Goal: Information Seeking & Learning: Learn about a topic

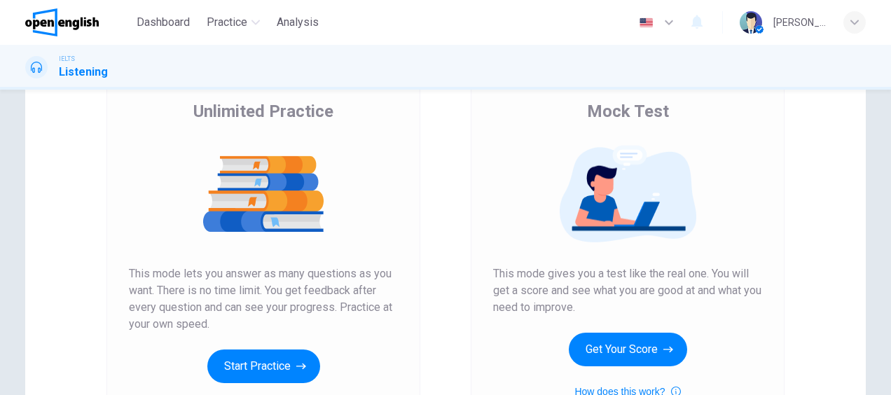
scroll to position [140, 0]
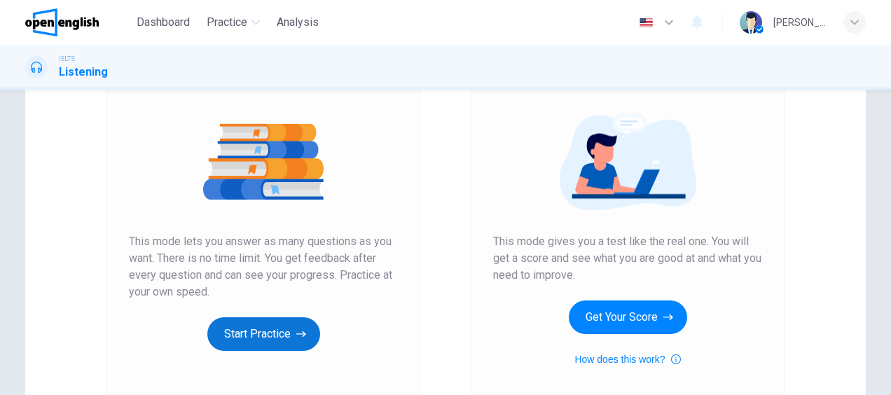
click at [265, 339] on button "Start Practice" at bounding box center [263, 334] width 113 height 34
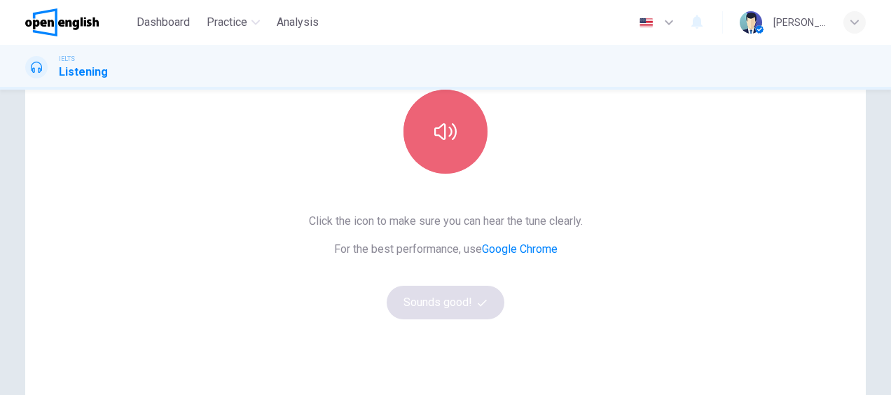
click at [463, 158] on button "button" at bounding box center [446, 132] width 84 height 84
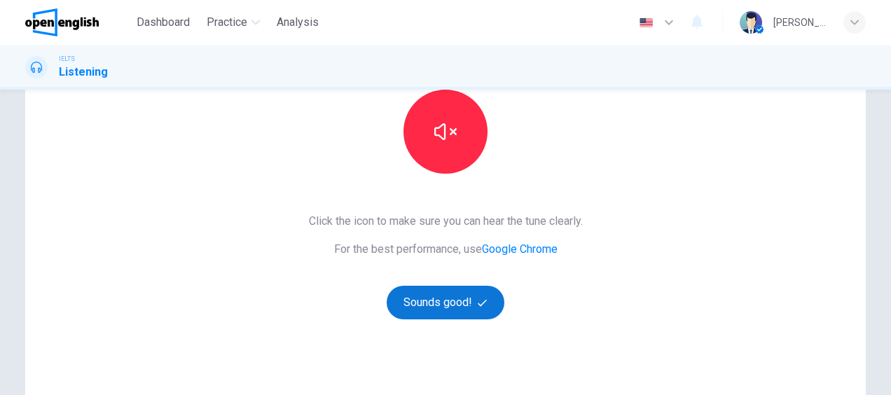
click at [484, 309] on button "Sounds good!" at bounding box center [446, 303] width 118 height 34
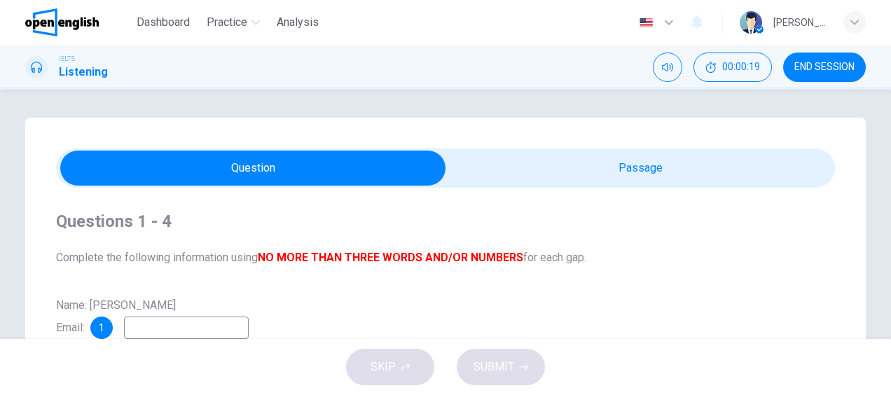
scroll to position [70, 0]
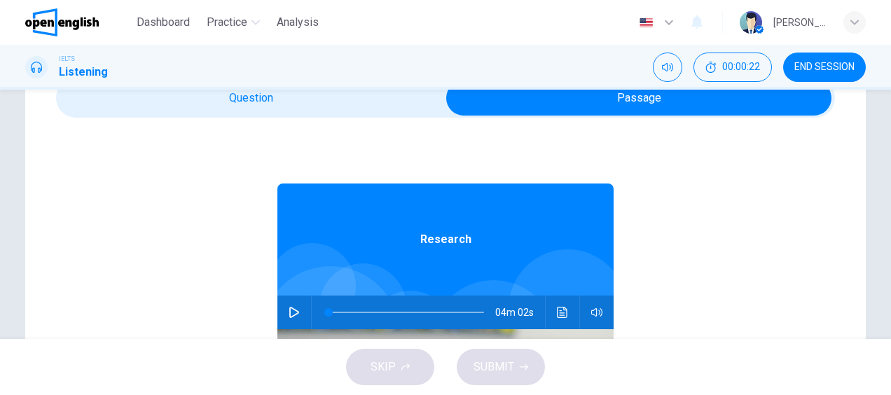
click at [289, 316] on icon "button" at bounding box center [294, 312] width 11 height 11
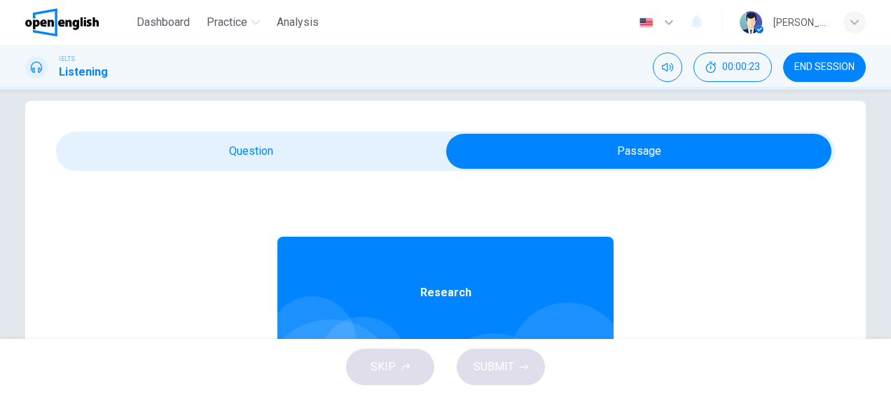
scroll to position [0, 0]
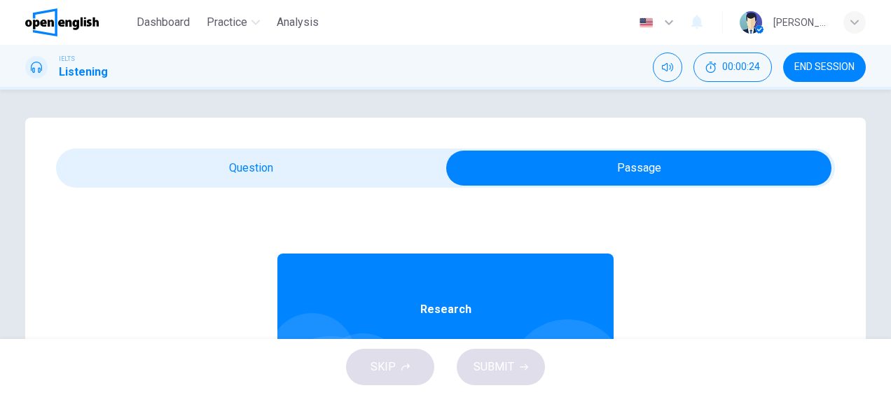
type input "*"
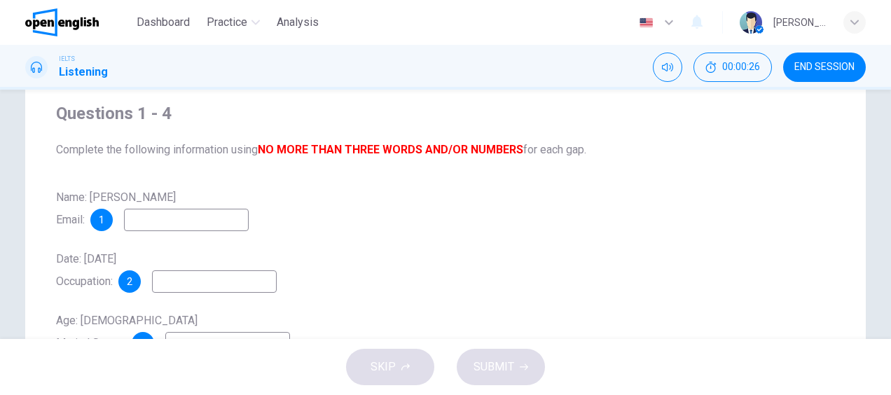
scroll to position [140, 0]
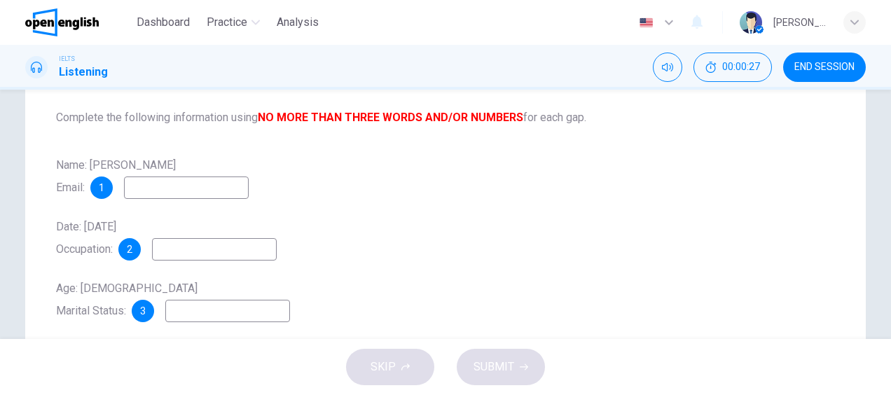
click at [213, 185] on input at bounding box center [186, 188] width 125 height 22
type input "*******"
click at [202, 242] on input at bounding box center [214, 249] width 125 height 22
type input "********"
click at [191, 318] on input at bounding box center [227, 311] width 125 height 22
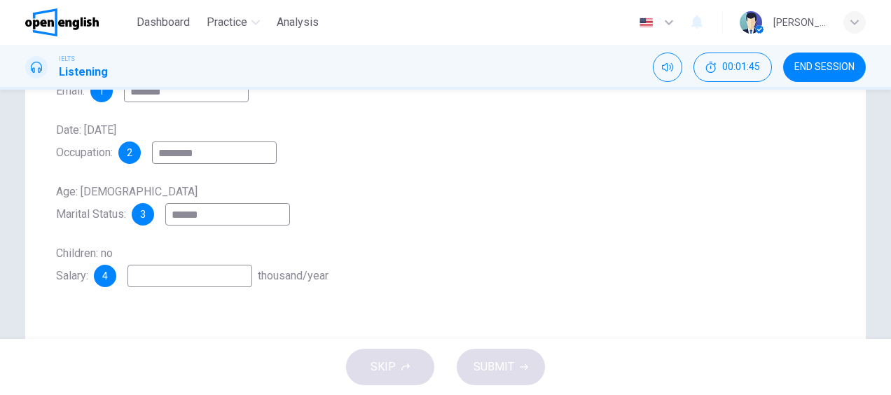
scroll to position [280, 0]
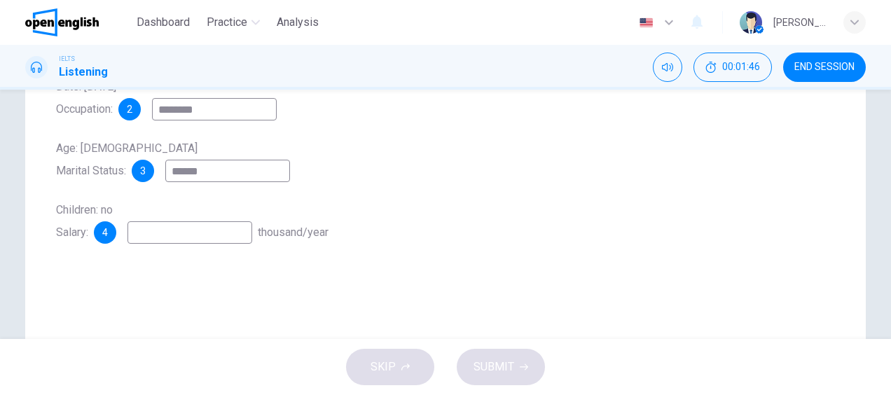
type input "******"
click at [175, 233] on input at bounding box center [189, 232] width 125 height 22
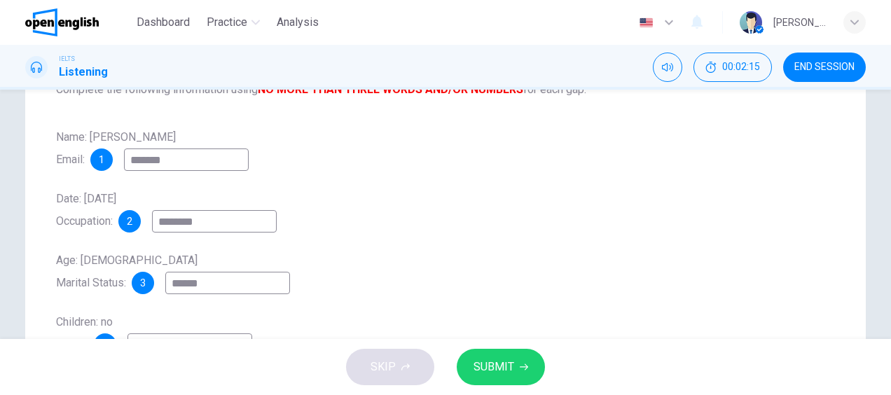
scroll to position [140, 0]
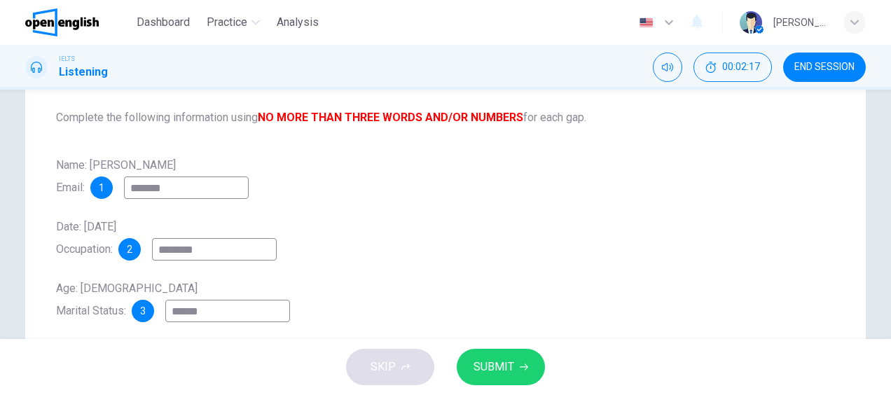
type input "****"
click at [192, 186] on input "*******" at bounding box center [186, 188] width 125 height 22
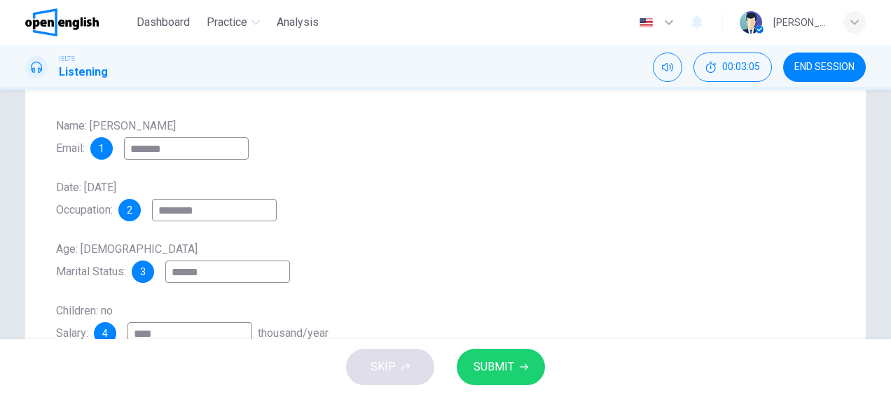
scroll to position [210, 0]
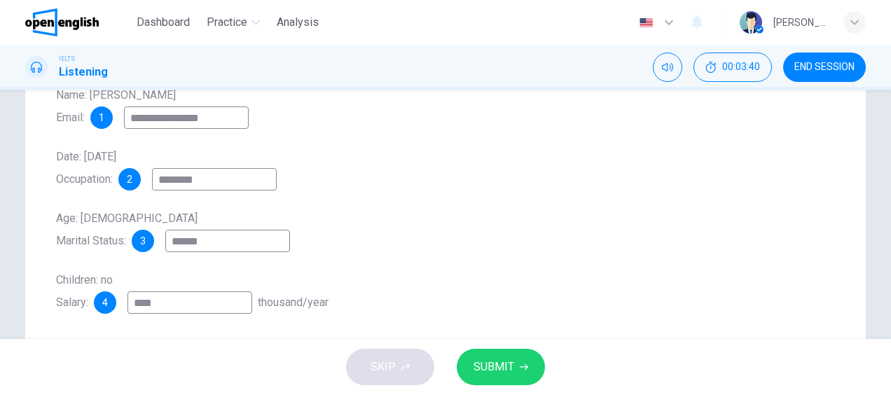
type input "**********"
click at [222, 188] on input "********" at bounding box center [214, 179] width 125 height 22
click at [199, 181] on input "******" at bounding box center [214, 179] width 125 height 22
click at [277, 181] on input "*****" at bounding box center [214, 179] width 125 height 22
type input "*****"
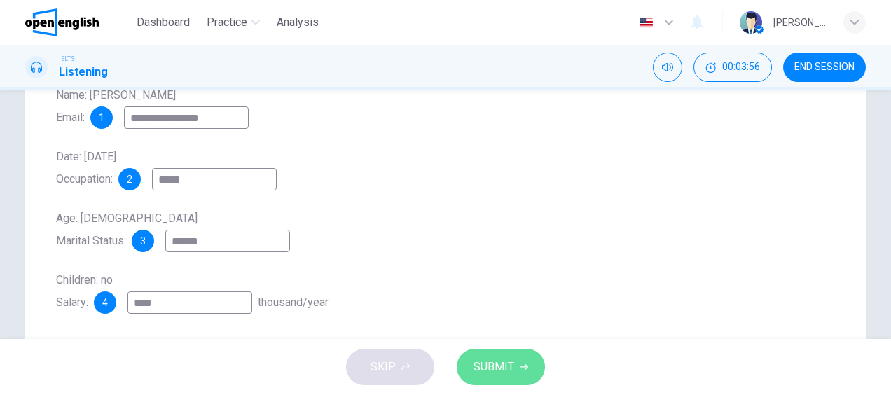
click at [500, 368] on span "SUBMIT" at bounding box center [494, 367] width 41 height 20
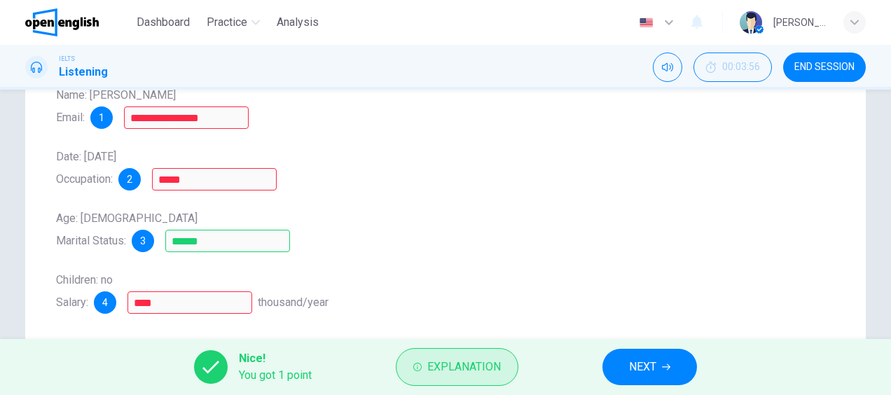
click at [488, 366] on span "Explanation" at bounding box center [464, 367] width 74 height 20
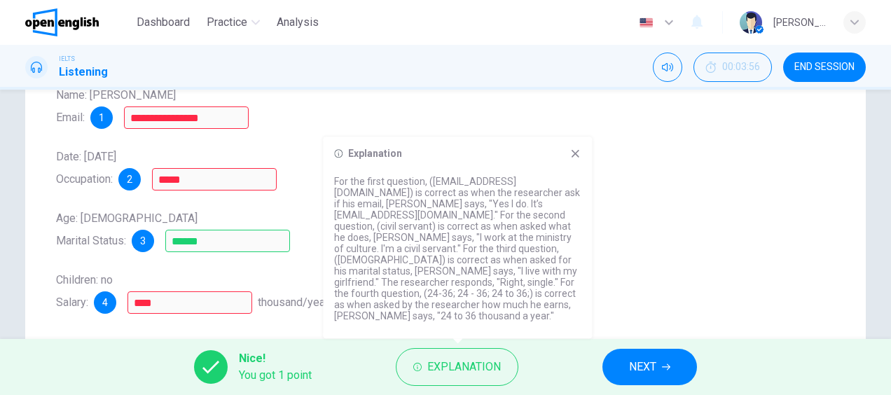
click at [678, 380] on button "NEXT" at bounding box center [649, 367] width 95 height 36
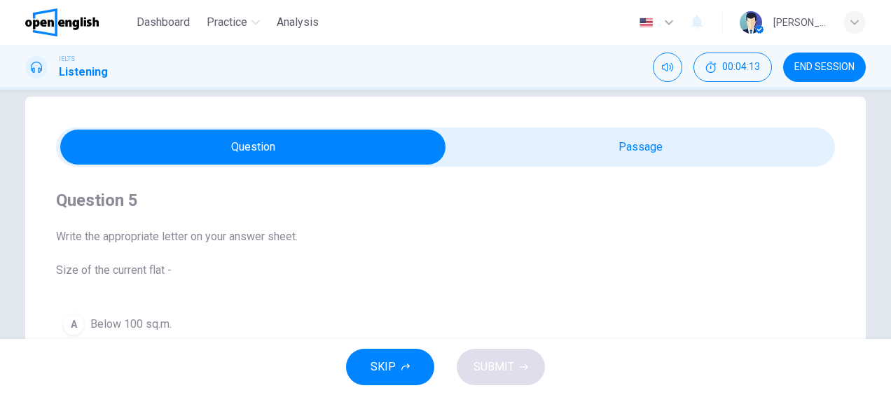
scroll to position [0, 0]
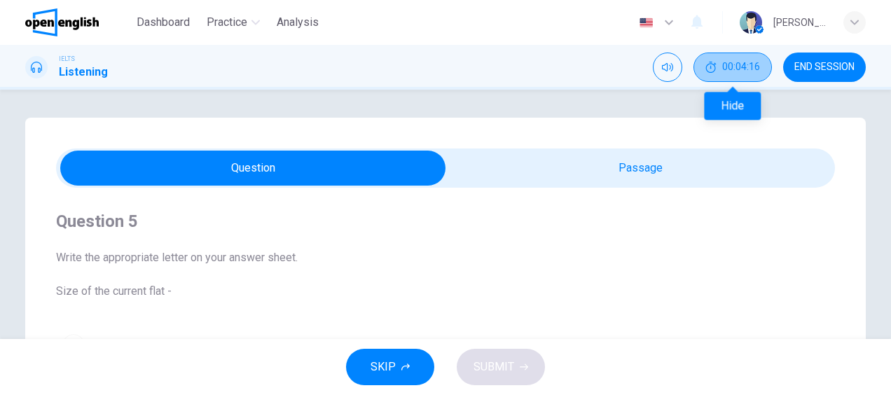
click at [733, 62] on span "00:04:16" at bounding box center [741, 67] width 38 height 11
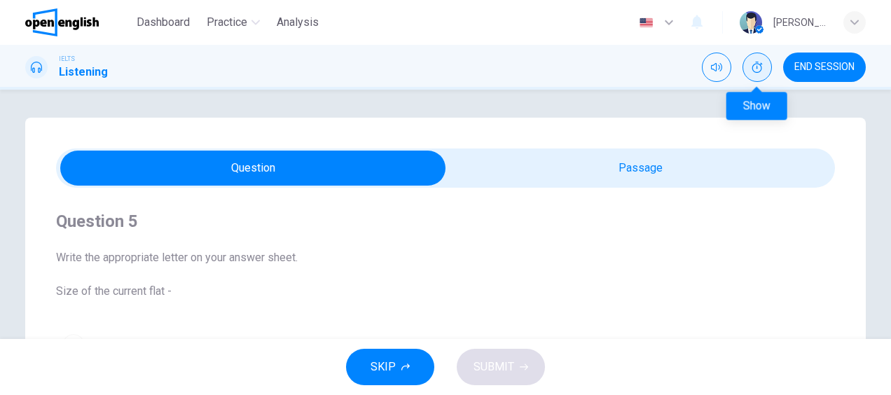
click at [754, 63] on icon "Show" at bounding box center [757, 67] width 11 height 11
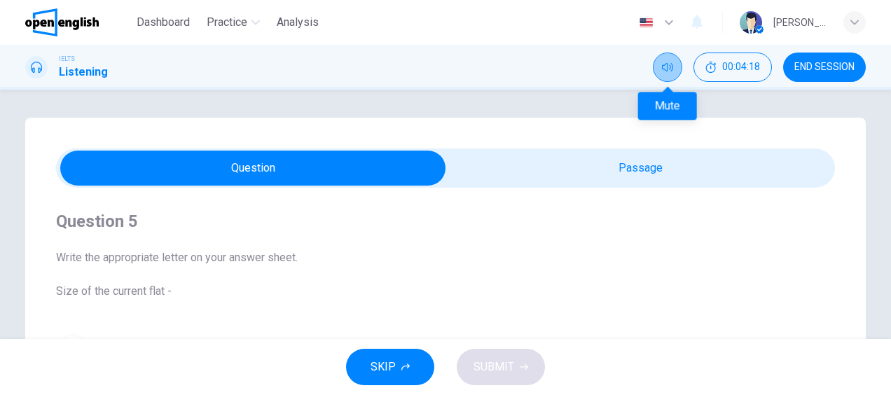
click at [673, 74] on button "Mute" at bounding box center [667, 67] width 29 height 29
click at [674, 73] on button "Unmute" at bounding box center [667, 67] width 29 height 29
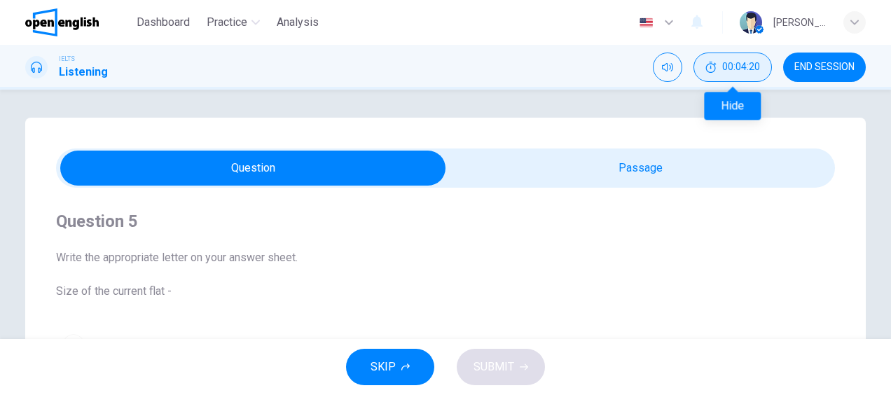
click at [722, 74] on button "00:04:20" at bounding box center [733, 67] width 78 height 29
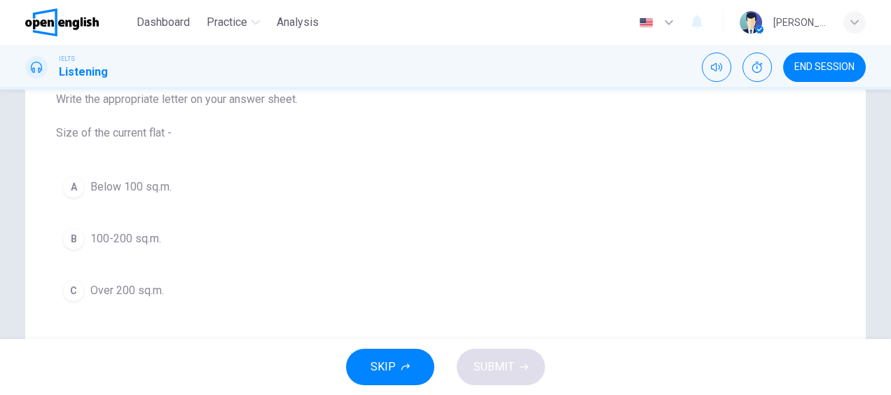
scroll to position [210, 0]
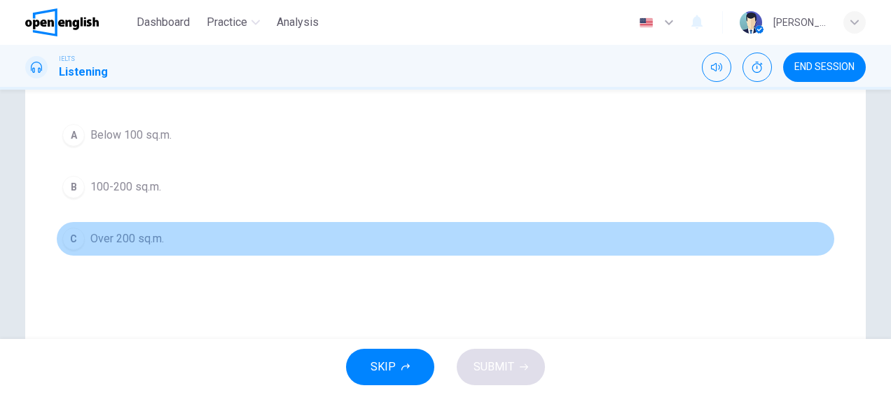
click at [71, 240] on div "C" at bounding box center [73, 239] width 22 height 22
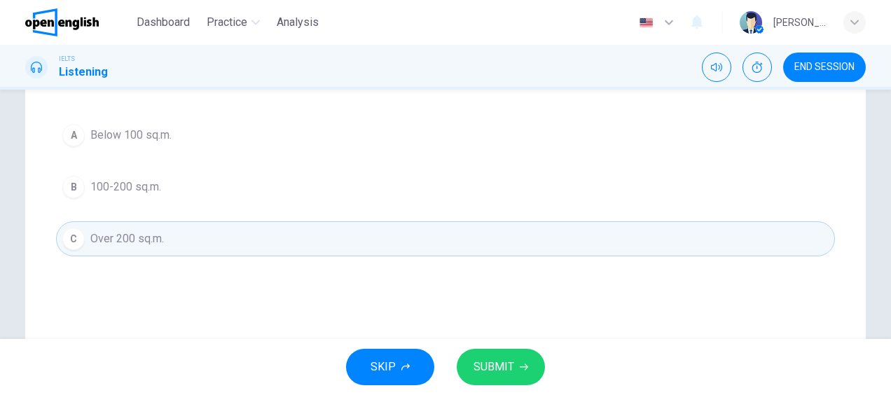
click at [497, 359] on span "SUBMIT" at bounding box center [494, 367] width 41 height 20
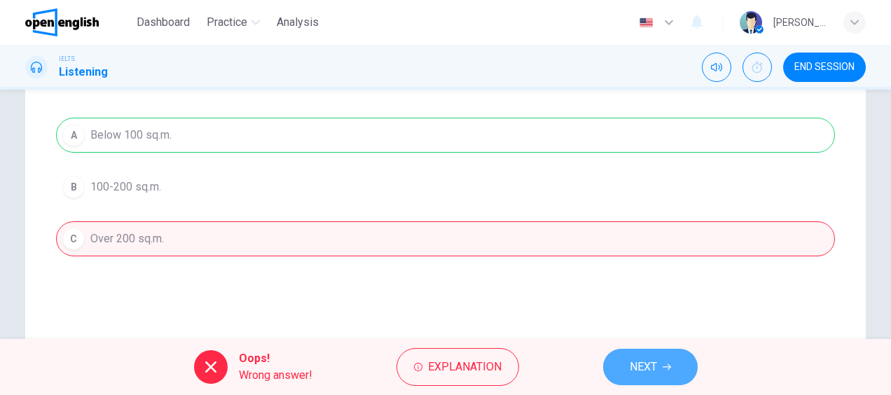
click at [670, 368] on icon "button" at bounding box center [667, 367] width 8 height 6
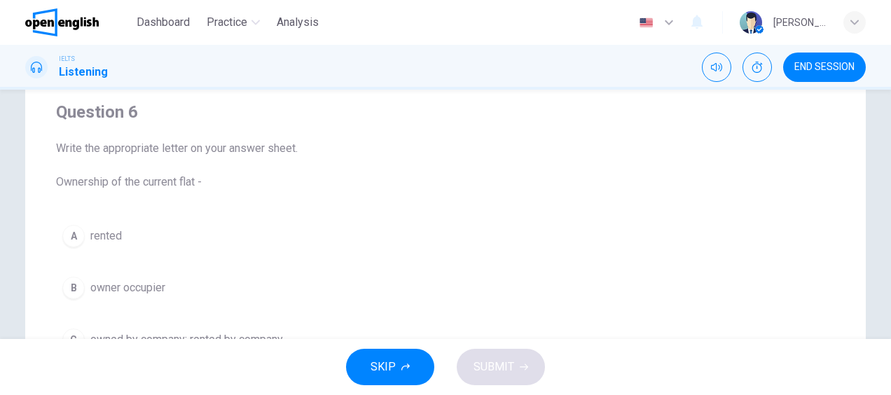
scroll to position [140, 0]
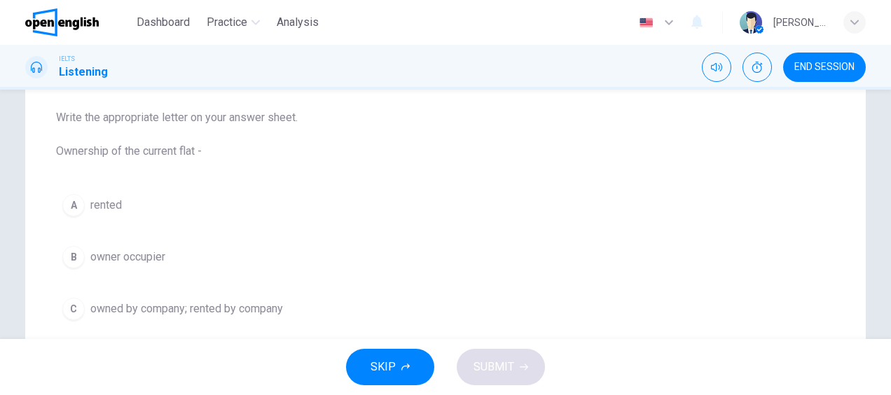
click at [66, 207] on div "A" at bounding box center [73, 205] width 22 height 22
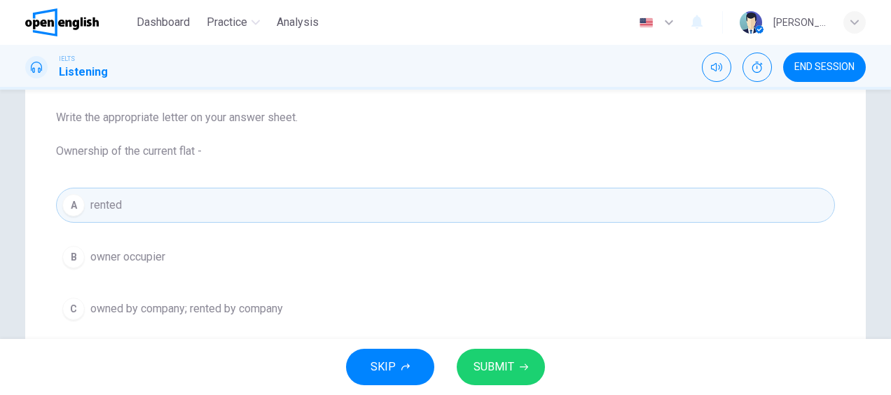
click at [495, 371] on span "SUBMIT" at bounding box center [494, 367] width 41 height 20
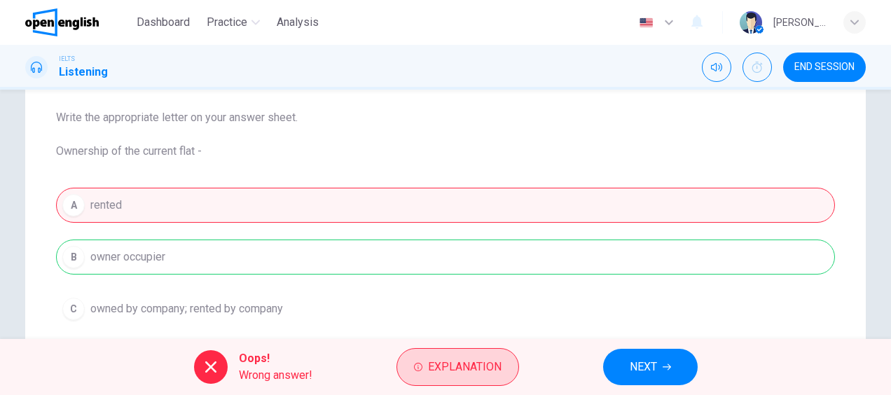
click at [479, 366] on span "Explanation" at bounding box center [465, 367] width 74 height 20
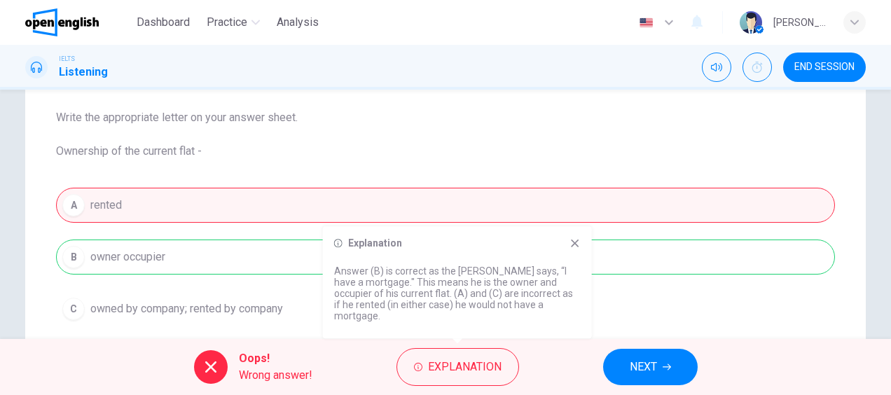
click at [684, 359] on button "NEXT" at bounding box center [650, 367] width 95 height 36
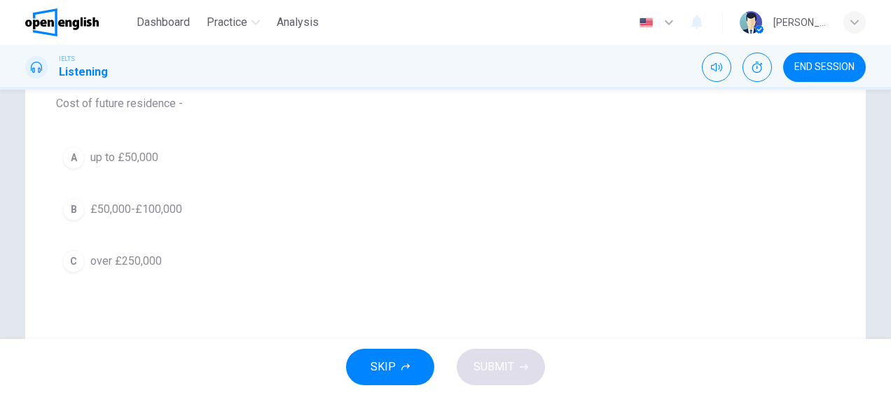
scroll to position [210, 0]
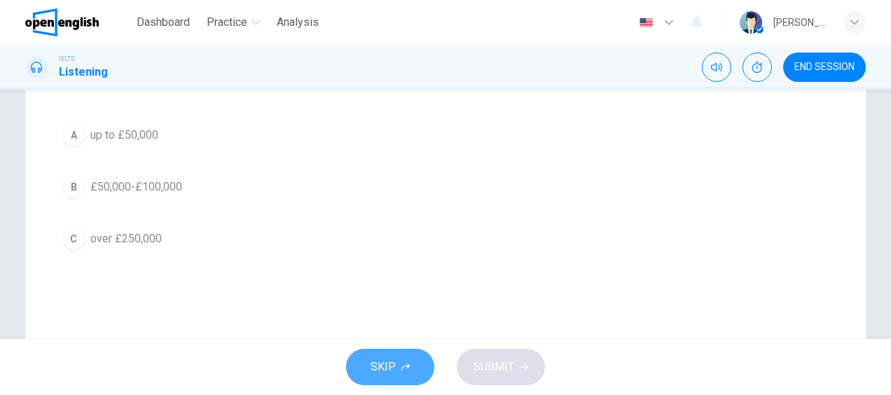
click at [375, 368] on span "SKIP" at bounding box center [383, 367] width 25 height 20
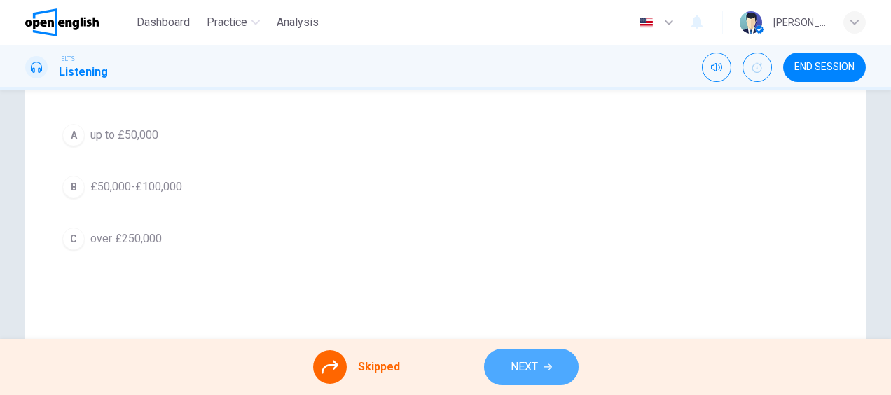
click at [550, 363] on icon "button" at bounding box center [548, 367] width 8 height 8
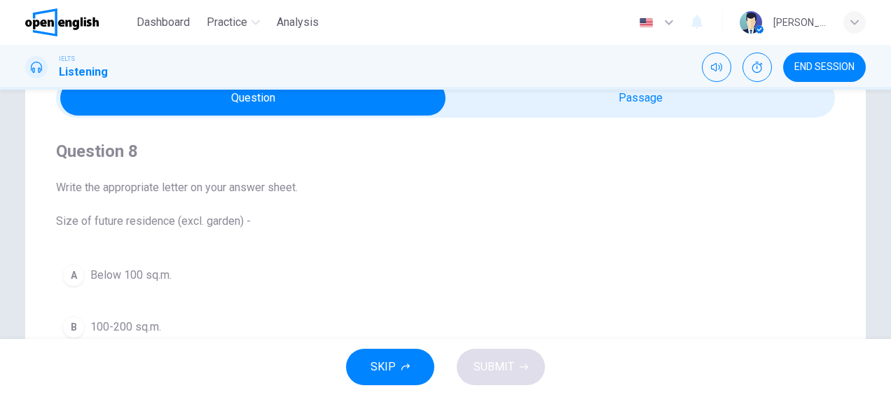
scroll to position [140, 0]
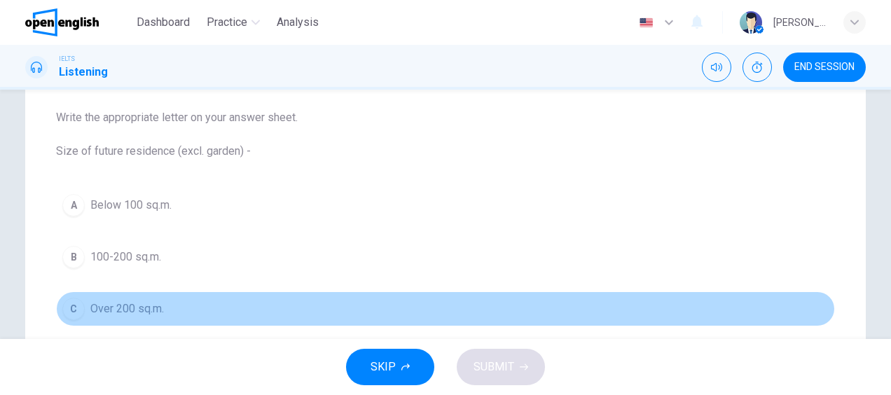
drag, startPoint x: 64, startPoint y: 310, endPoint x: 80, endPoint y: 312, distance: 16.2
click at [64, 310] on div "C" at bounding box center [73, 309] width 22 height 22
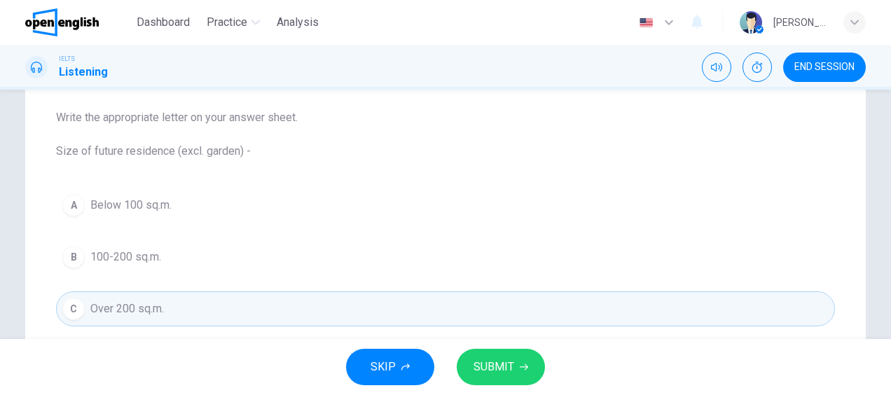
click at [481, 361] on span "SUBMIT" at bounding box center [494, 367] width 41 height 20
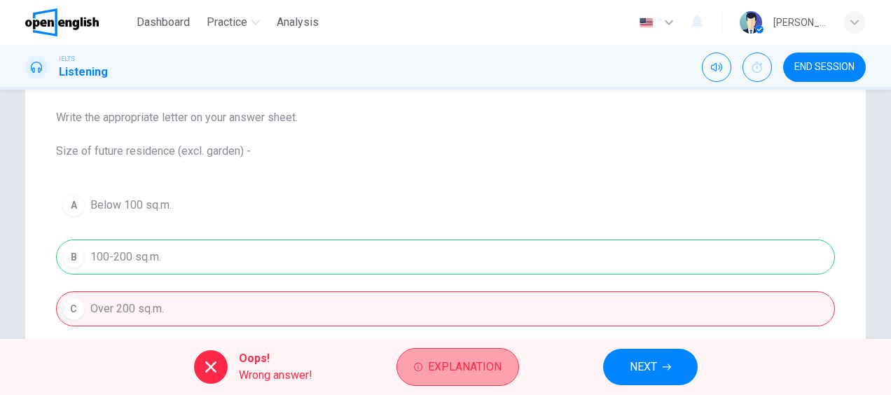
click at [467, 373] on span "Explanation" at bounding box center [465, 367] width 74 height 20
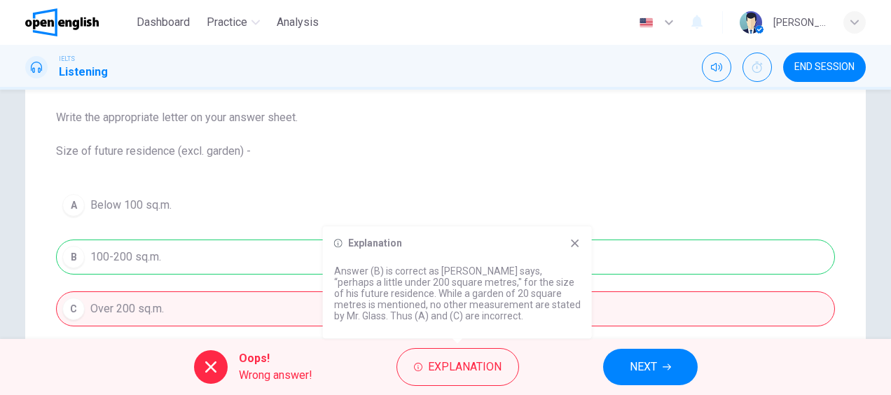
click at [663, 365] on icon "button" at bounding box center [667, 367] width 8 height 8
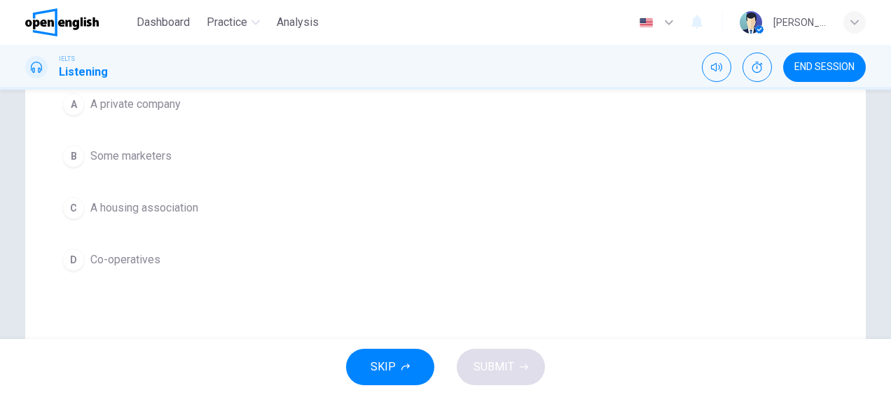
scroll to position [280, 0]
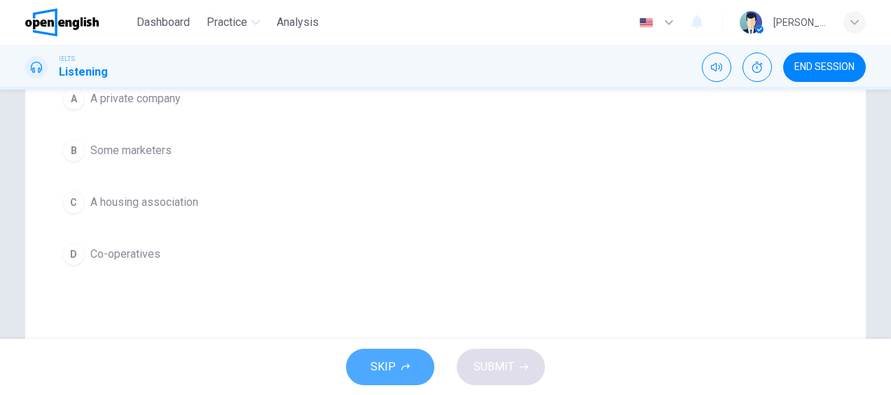
click at [390, 376] on span "SKIP" at bounding box center [383, 367] width 25 height 20
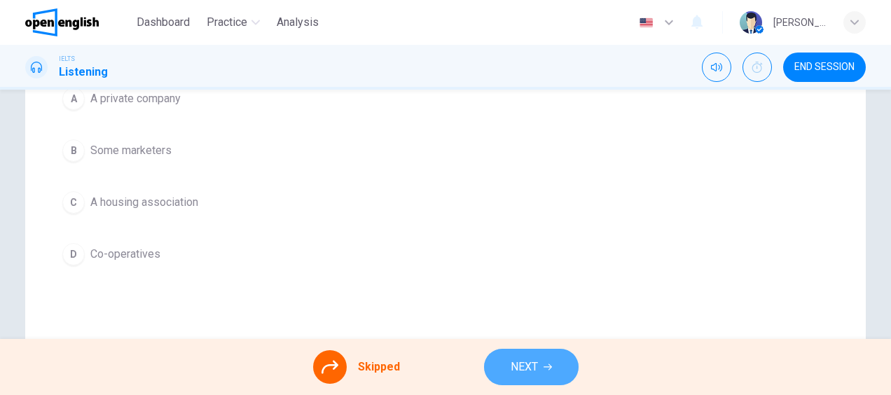
click at [535, 371] on span "NEXT" at bounding box center [524, 367] width 27 height 20
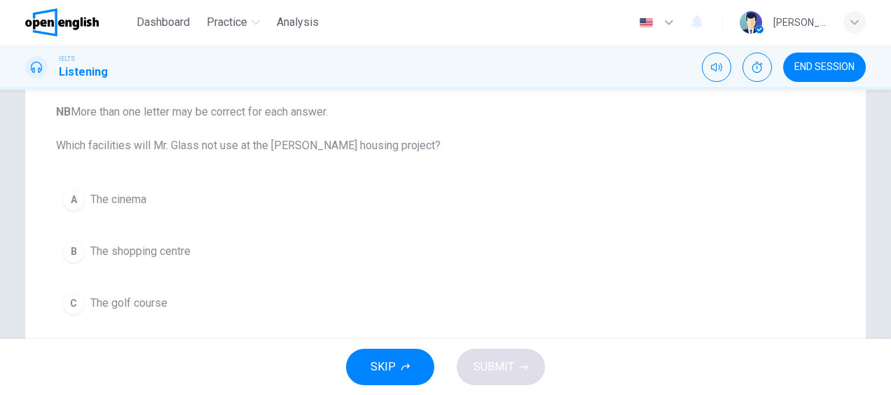
scroll to position [210, 0]
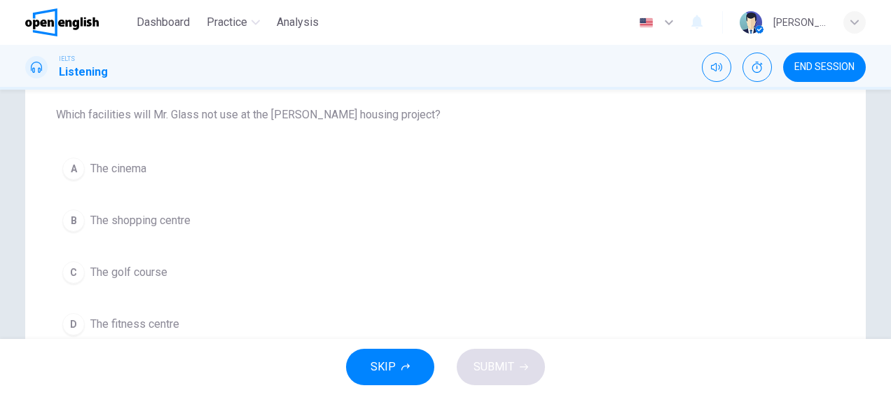
click at [396, 366] on button "SKIP" at bounding box center [390, 367] width 88 height 36
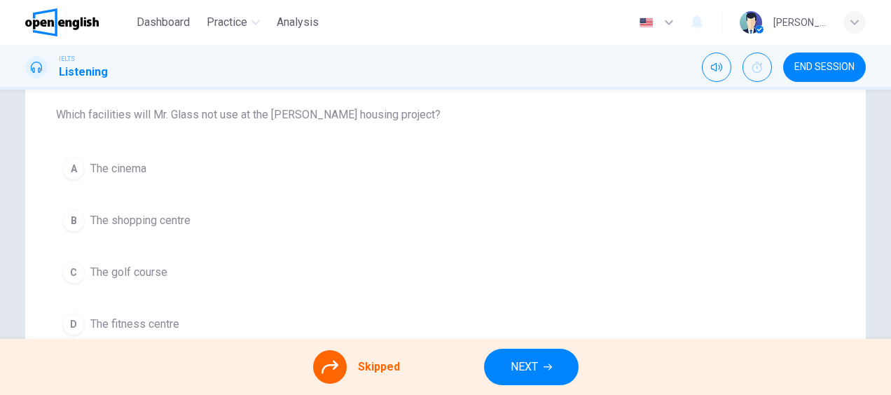
click at [517, 358] on span "NEXT" at bounding box center [524, 367] width 27 height 20
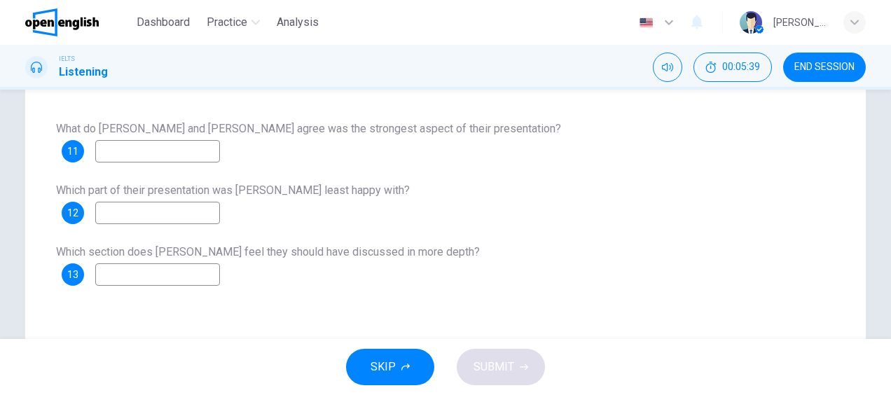
scroll to position [140, 0]
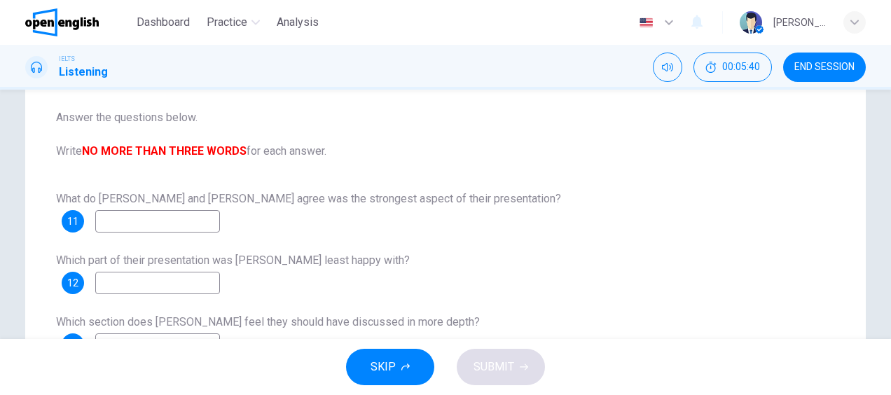
click at [794, 67] on button "END SESSION" at bounding box center [824, 67] width 83 height 29
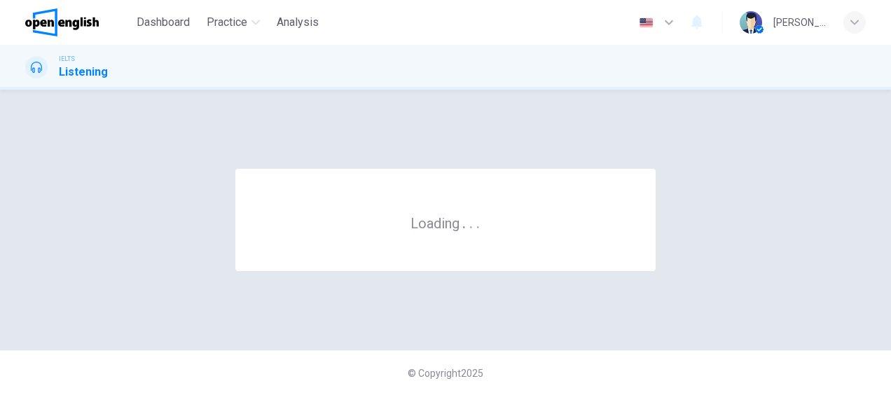
scroll to position [0, 0]
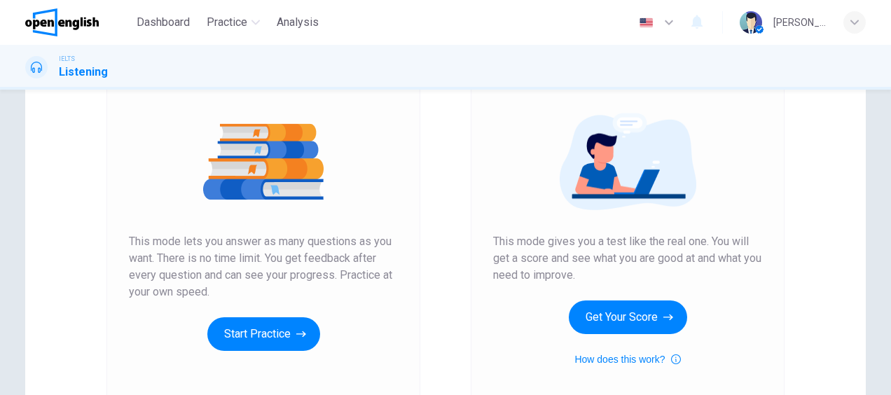
scroll to position [210, 0]
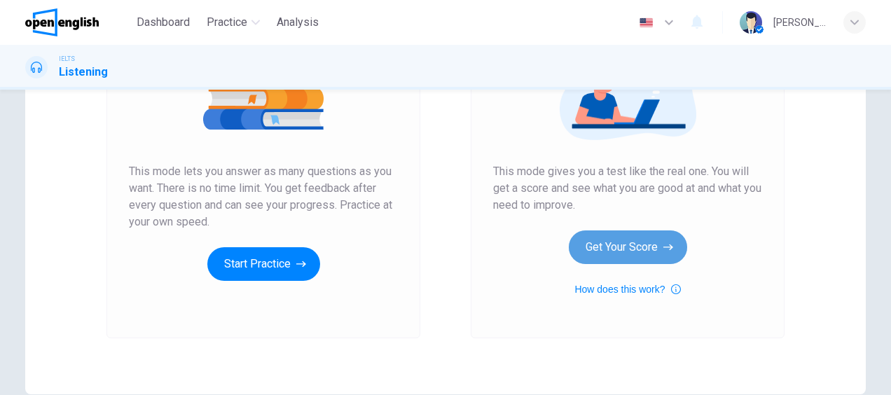
click at [659, 255] on button "Get Your Score" at bounding box center [628, 247] width 118 height 34
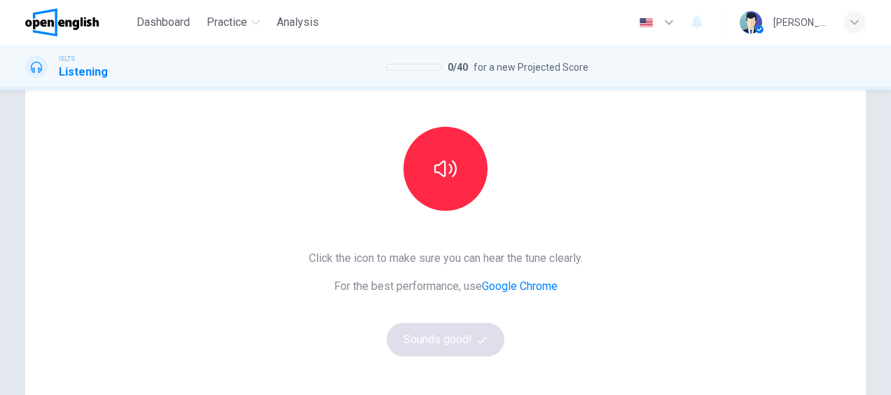
scroll to position [72, 0]
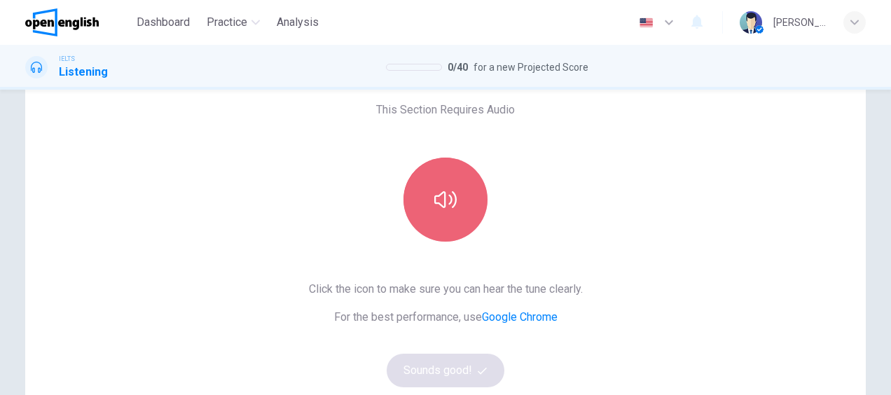
click at [464, 214] on button "button" at bounding box center [446, 200] width 84 height 84
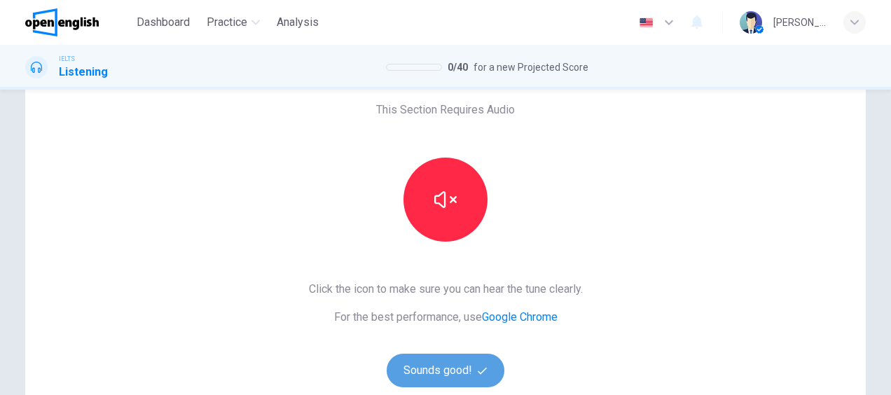
click at [479, 378] on button "Sounds good!" at bounding box center [446, 371] width 118 height 34
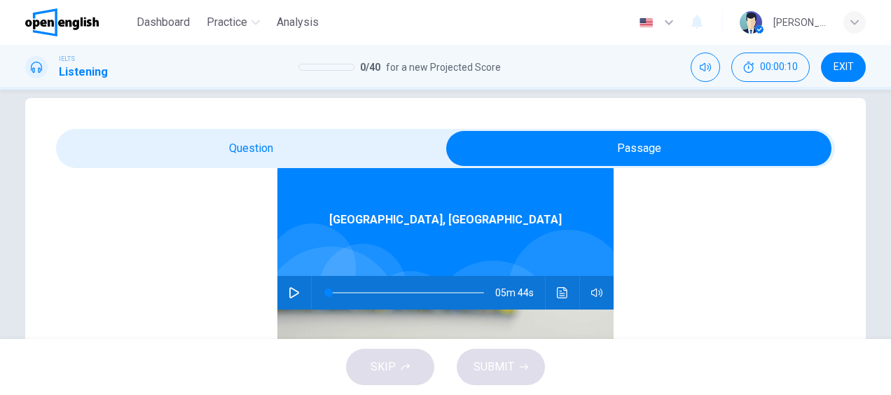
scroll to position [78, 0]
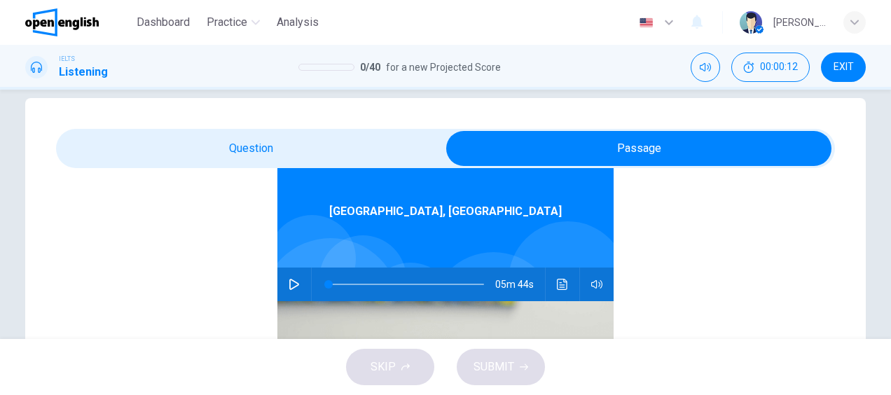
click at [289, 284] on icon "button" at bounding box center [294, 284] width 11 height 11
type input "*"
type input "**"
click at [846, 67] on span "EXIT" at bounding box center [844, 67] width 20 height 11
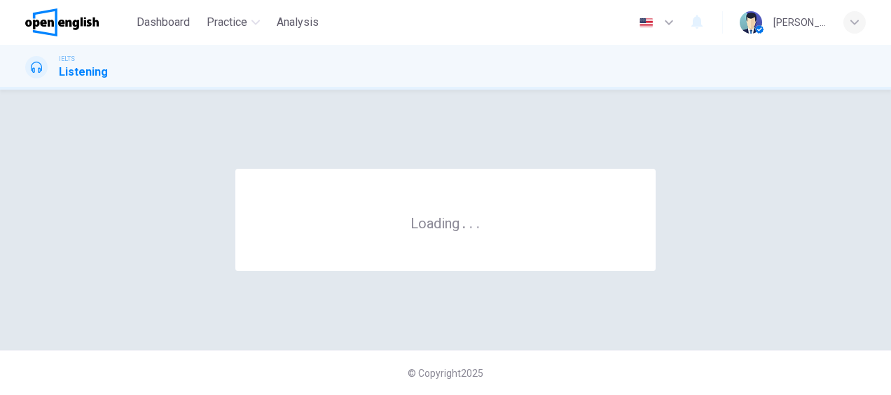
scroll to position [0, 0]
